Goal: Task Accomplishment & Management: Manage account settings

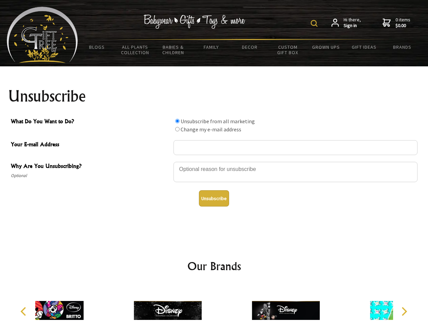
click at [315, 23] on img at bounding box center [313, 23] width 7 height 7
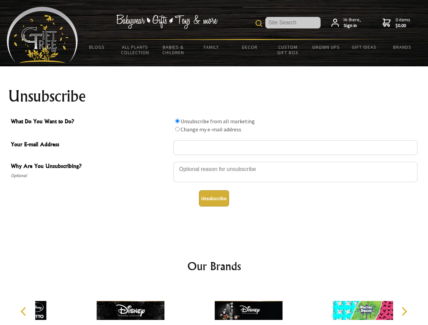
click at [214, 161] on div at bounding box center [295, 173] width 244 height 24
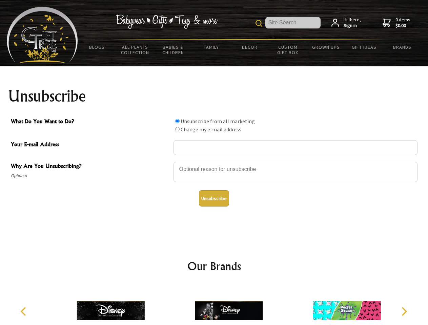
click at [177, 121] on input "What Do You Want to Do?" at bounding box center [177, 121] width 4 height 4
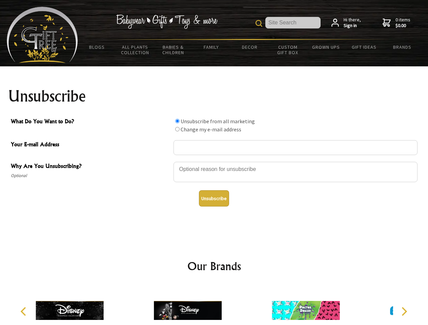
click at [177, 129] on input "What Do You Want to Do?" at bounding box center [177, 129] width 4 height 4
radio input "true"
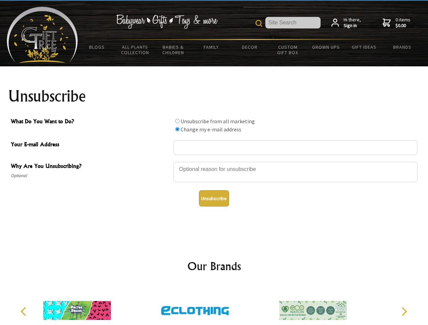
click at [214, 198] on button "Unsubscribe" at bounding box center [214, 198] width 30 height 16
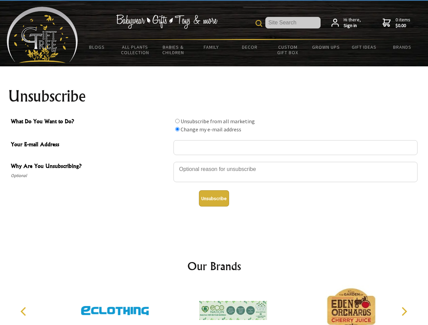
click at [214, 305] on img at bounding box center [233, 310] width 68 height 51
click at [24, 311] on icon "Previous" at bounding box center [24, 311] width 9 height 9
click at [404, 311] on icon "Next" at bounding box center [403, 311] width 9 height 9
